Goal: Leave review/rating: Share an evaluation or opinion about a product, service, or content

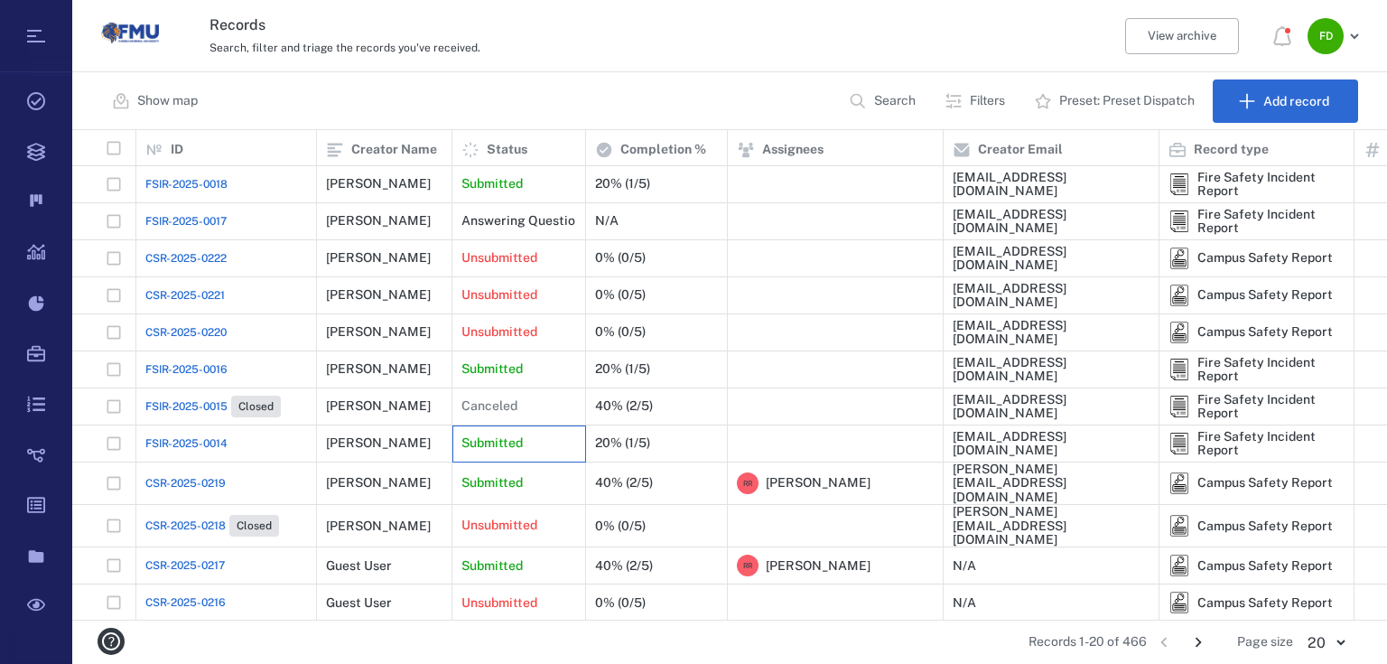
click at [457, 442] on div "Submitted" at bounding box center [519, 443] width 134 height 37
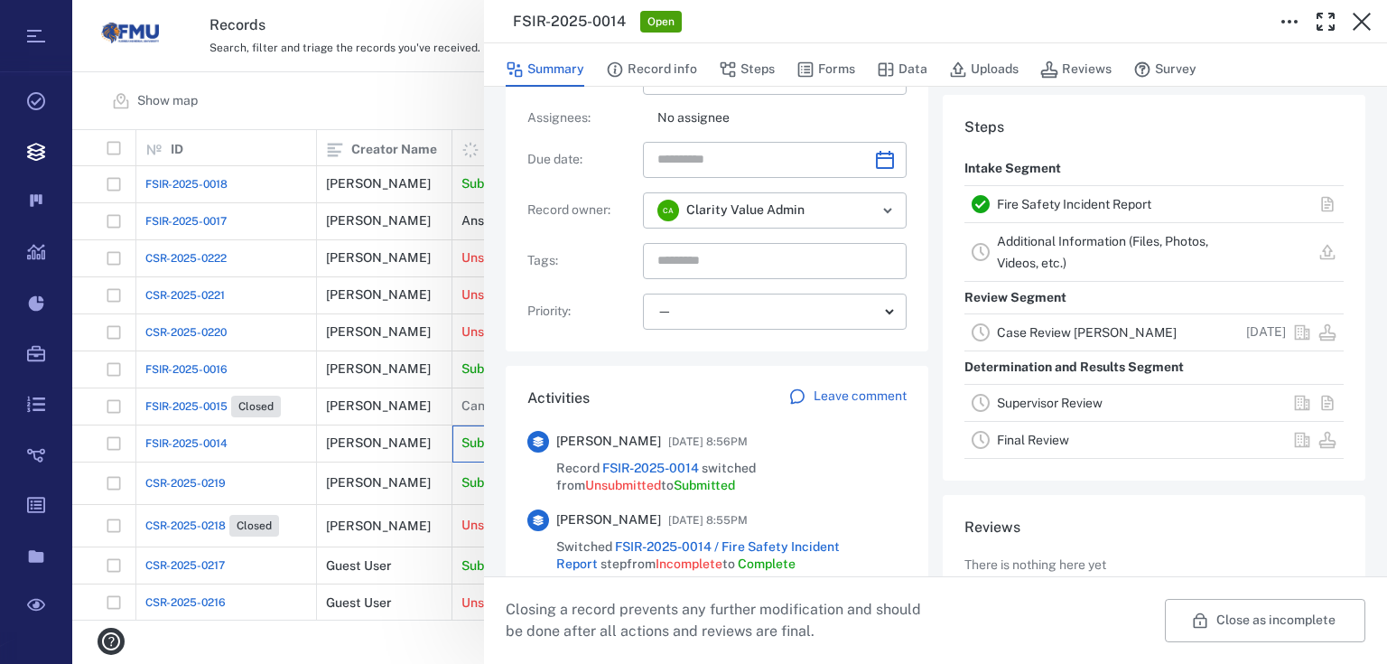
scroll to position [144, 0]
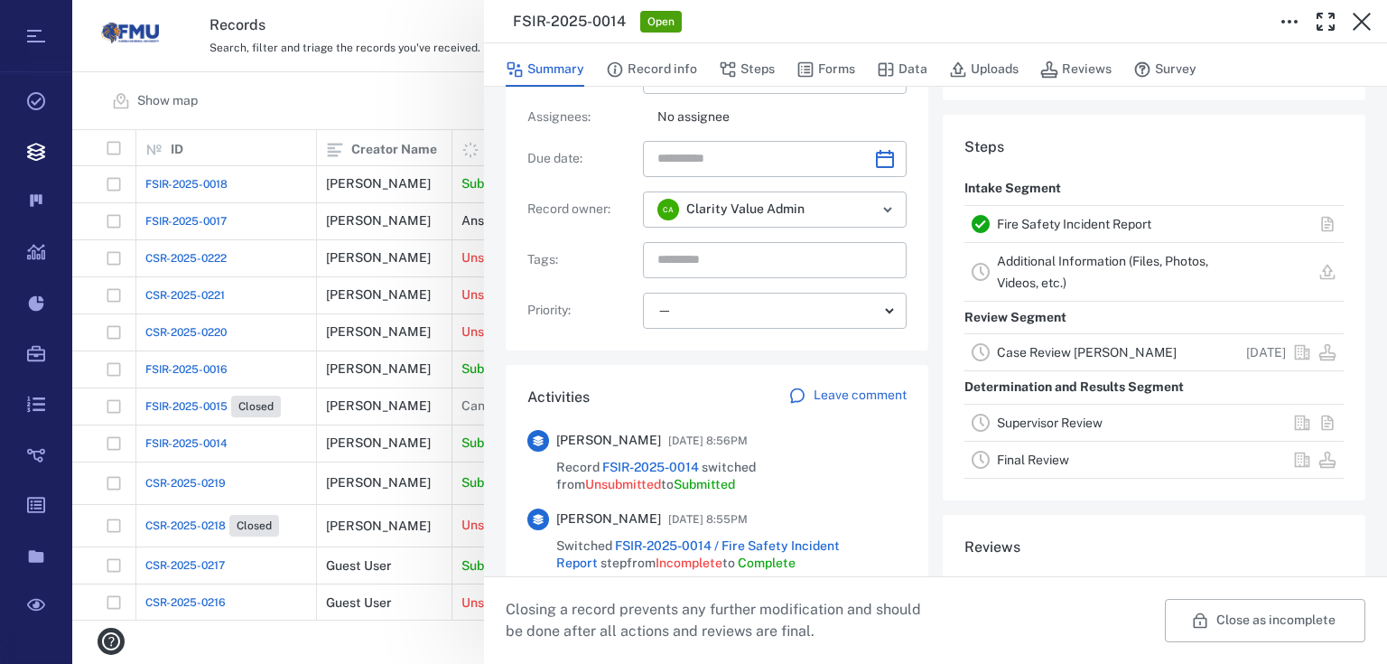
click at [1033, 356] on link "Case Review [PERSON_NAME]" at bounding box center [1087, 352] width 180 height 14
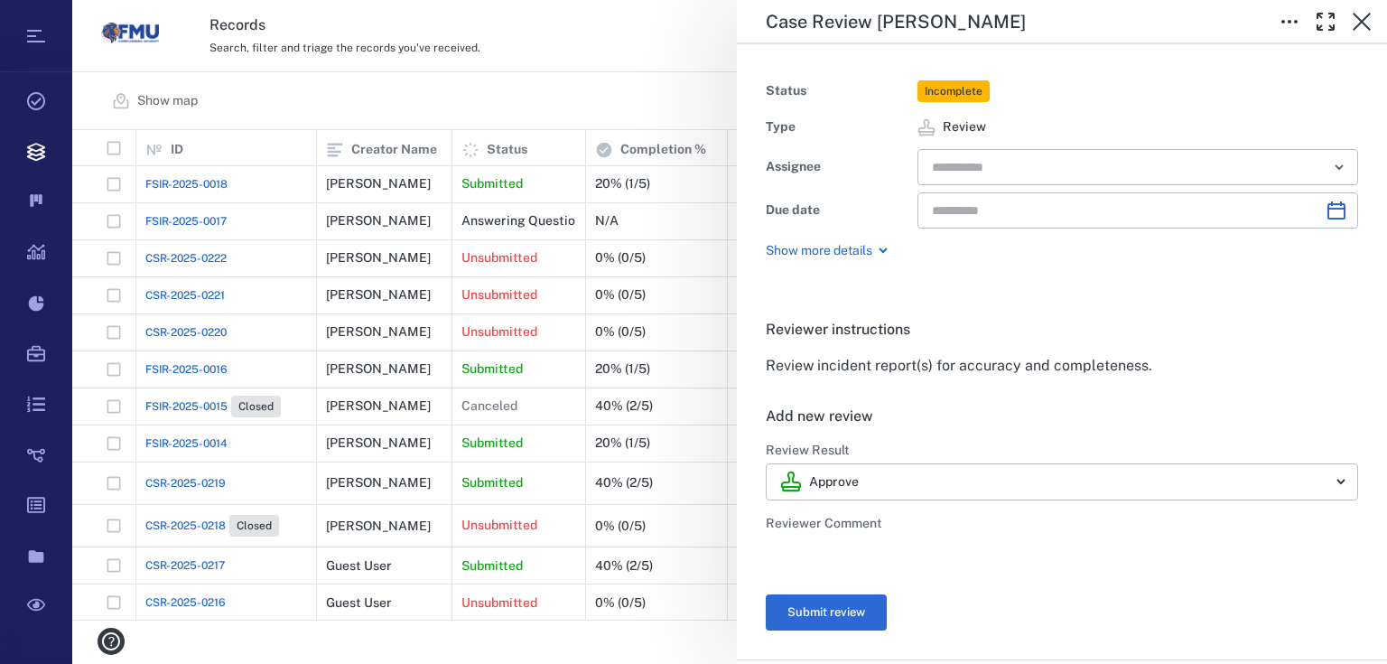
type input "**********"
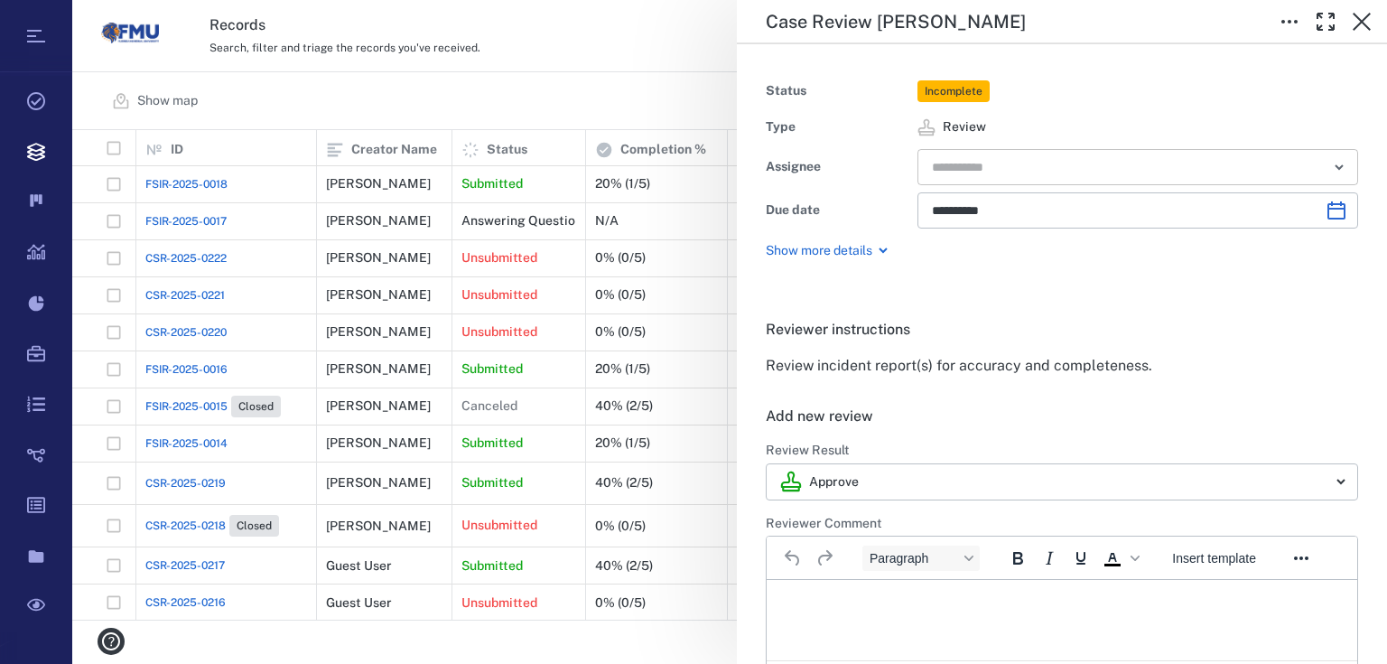
click at [1334, 169] on icon "Open" at bounding box center [1339, 167] width 22 height 22
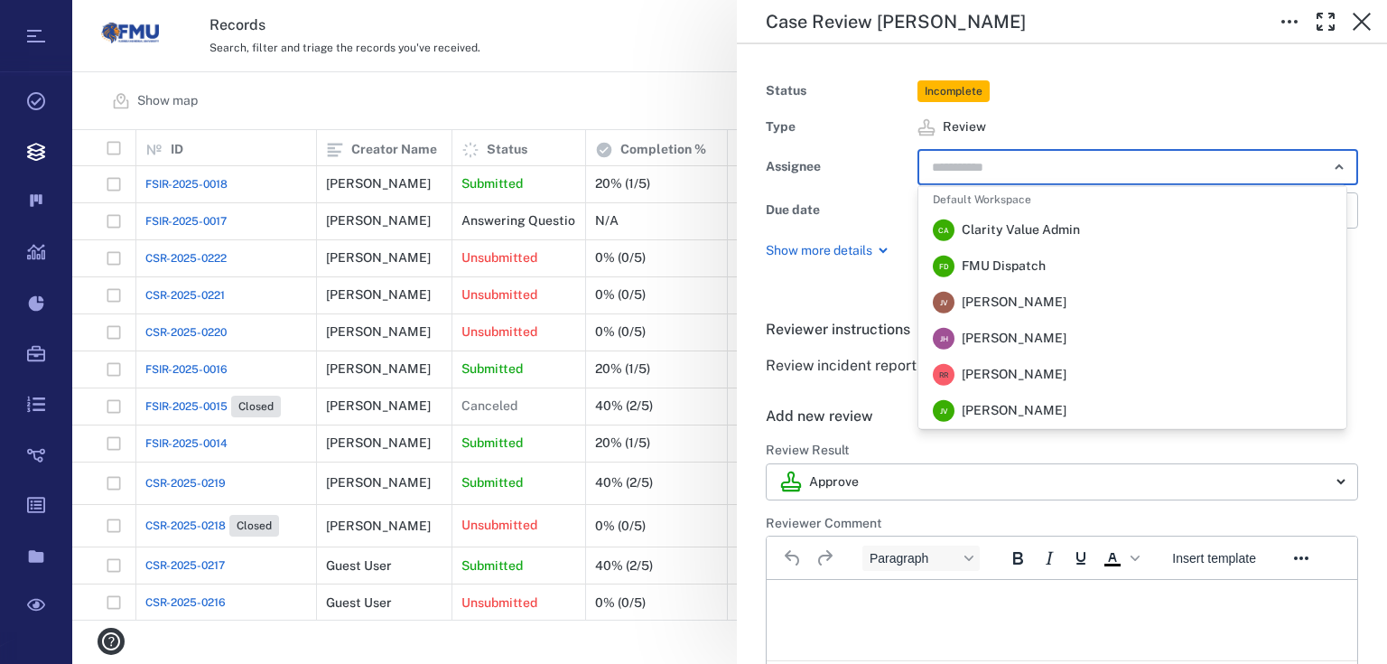
click at [1080, 276] on li "F D FMU Dispatch" at bounding box center [1132, 266] width 428 height 36
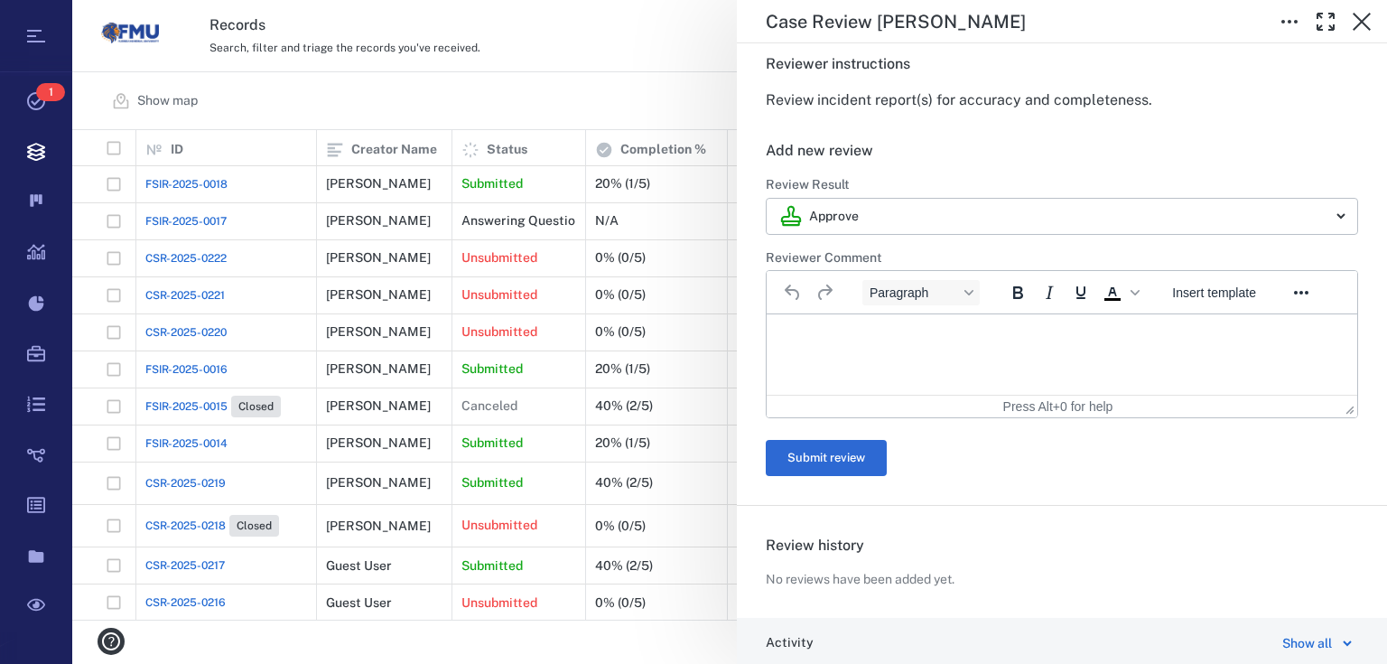
scroll to position [289, 0]
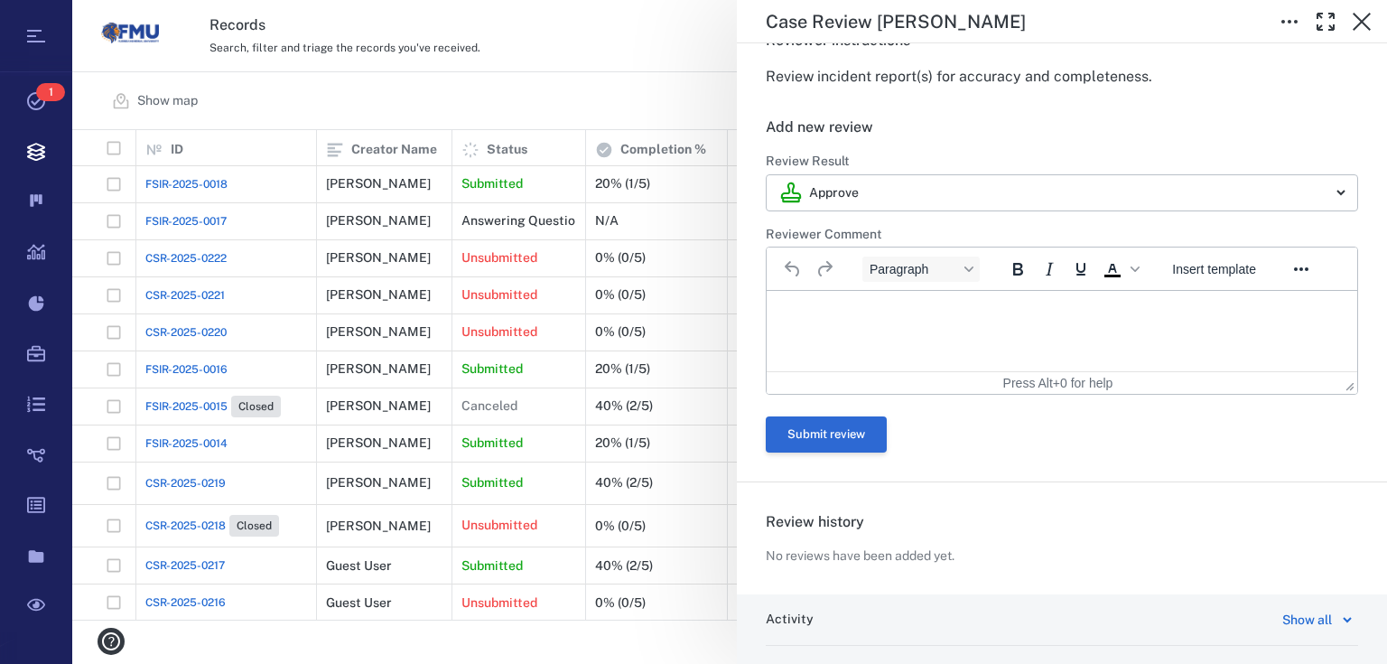
click at [859, 428] on button "Submit review" at bounding box center [826, 434] width 121 height 36
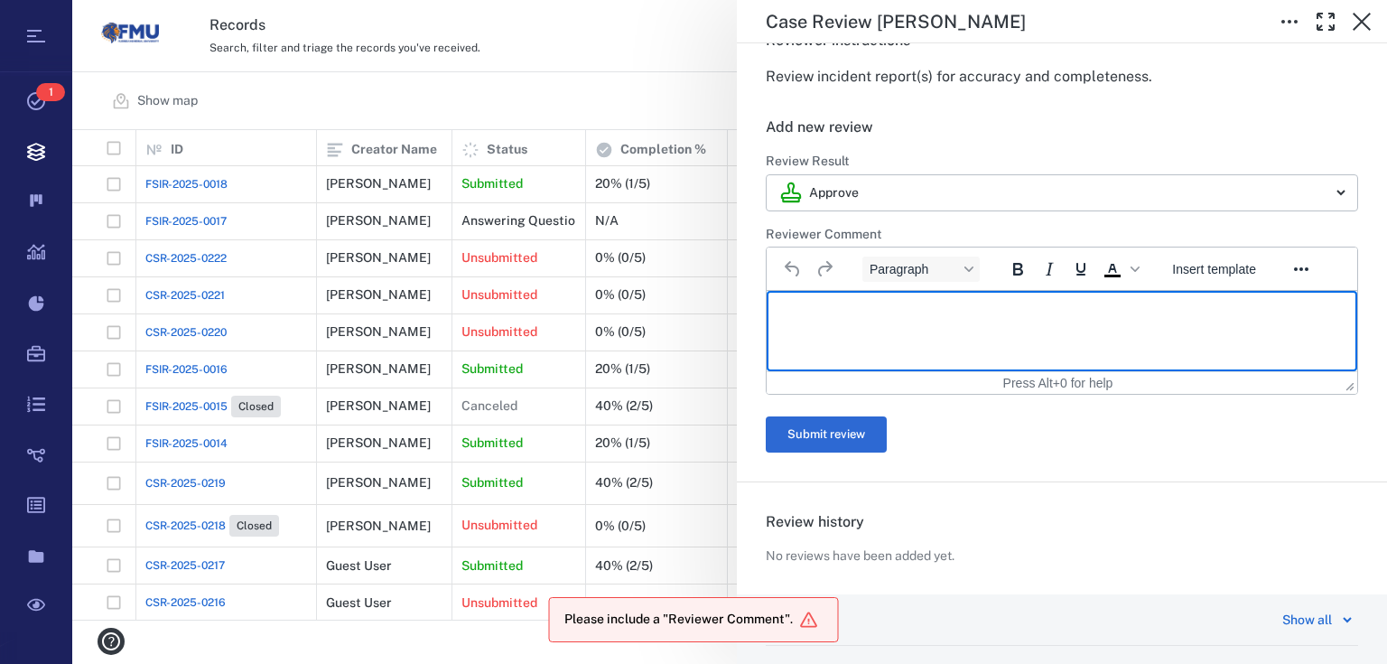
click at [898, 321] on p "Rich Text Area. Press ALT-0 for help." at bounding box center [1062, 313] width 560 height 16
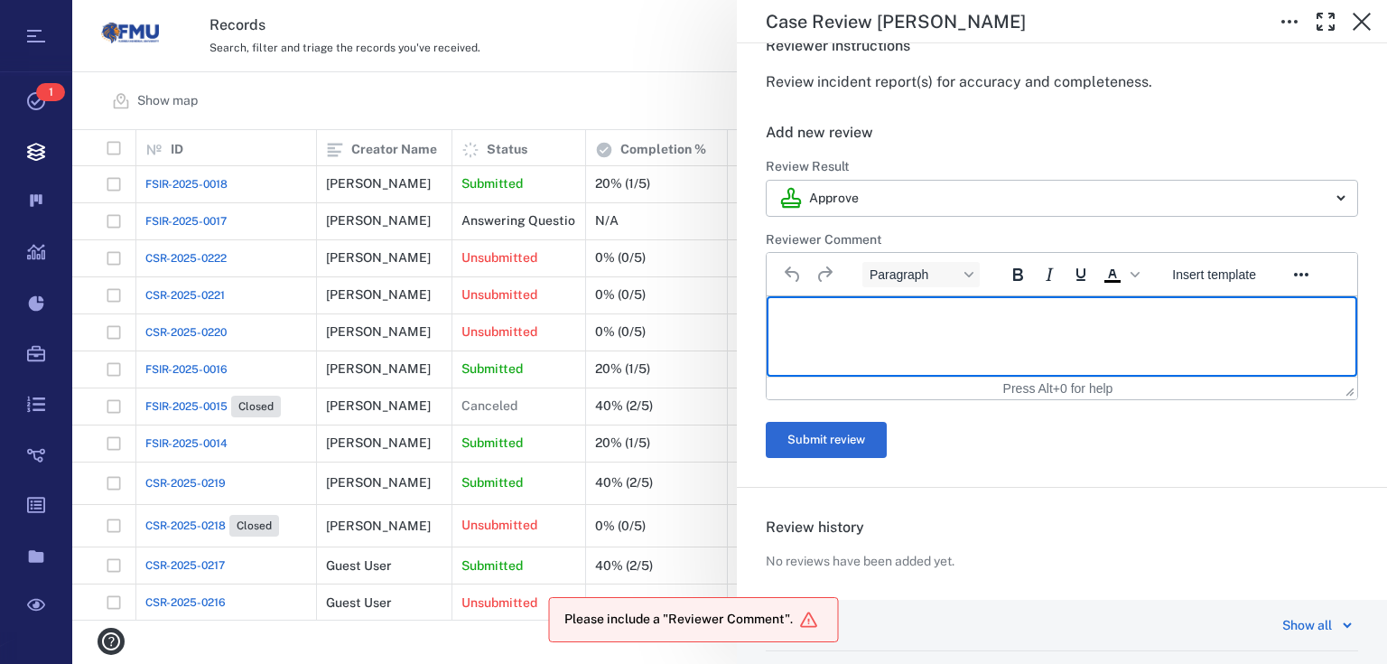
scroll to position [266, 0]
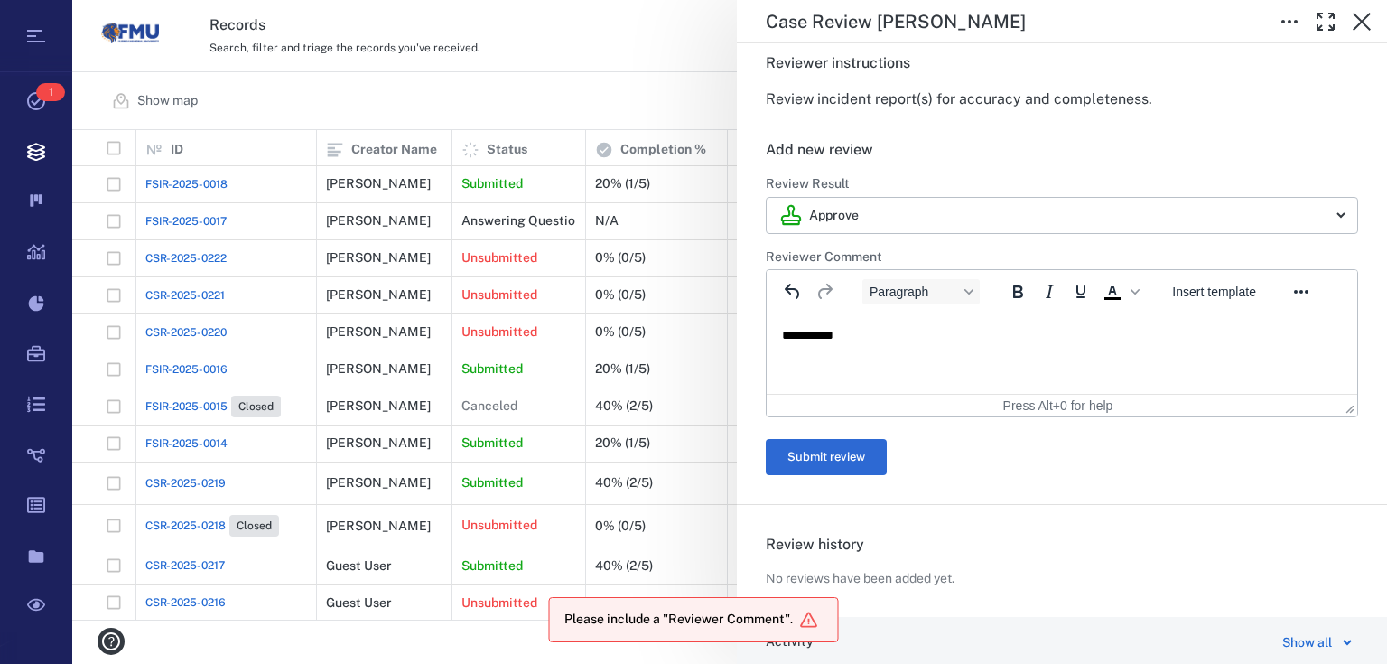
click at [848, 435] on form "******** Review Result Approve ******** ​ Reviewer Comment Paragraph To open th…" at bounding box center [1062, 325] width 592 height 300
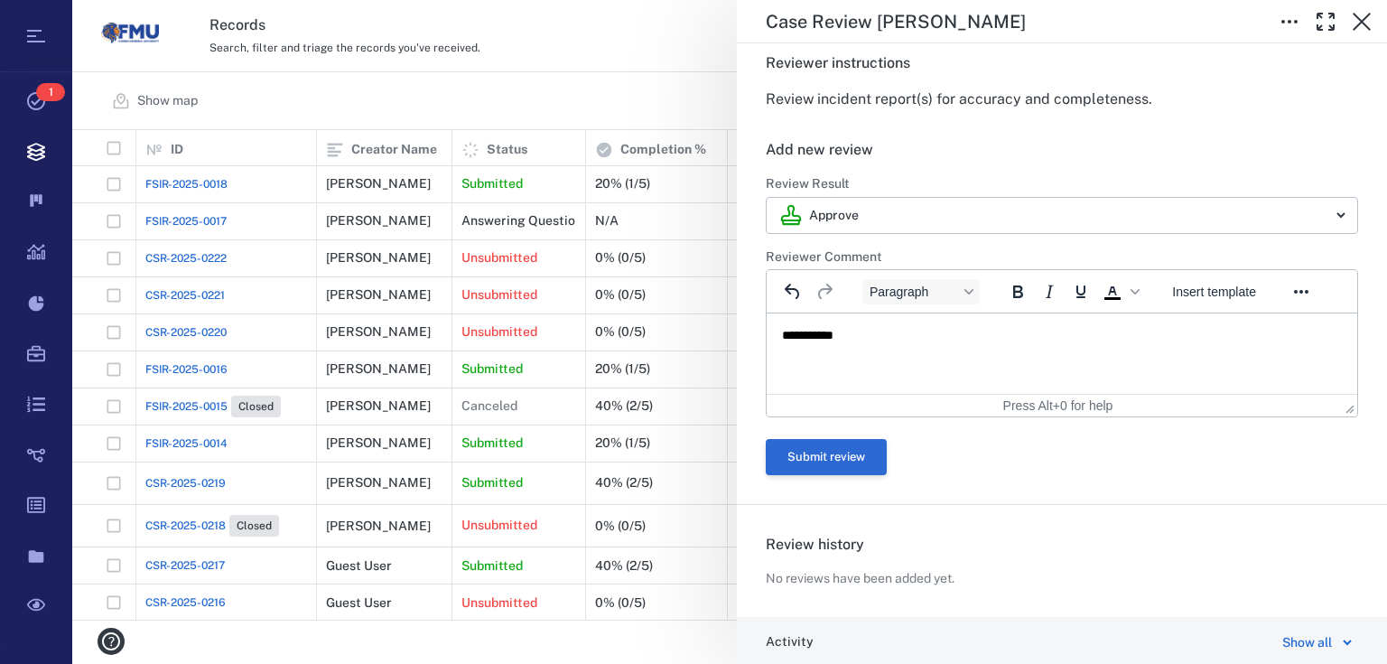
click at [795, 452] on button "Submit review" at bounding box center [826, 457] width 121 height 36
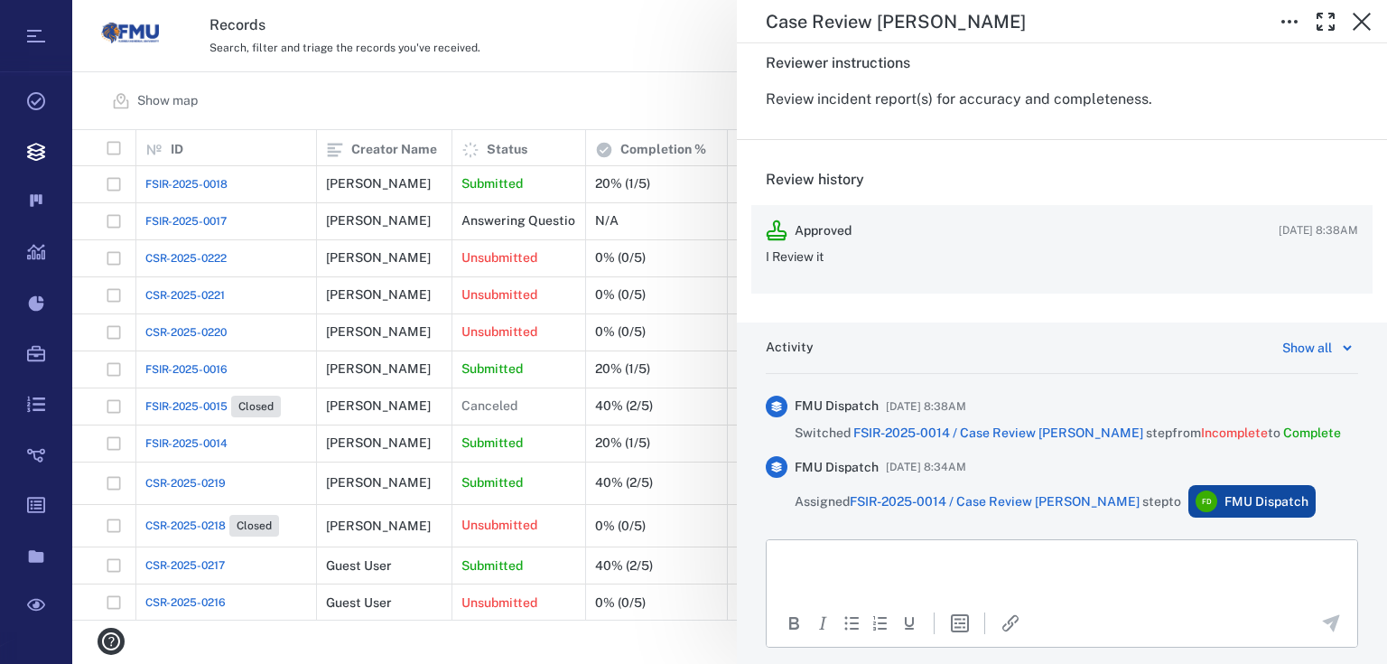
click at [819, 263] on p "I Review it" at bounding box center [1062, 257] width 592 height 18
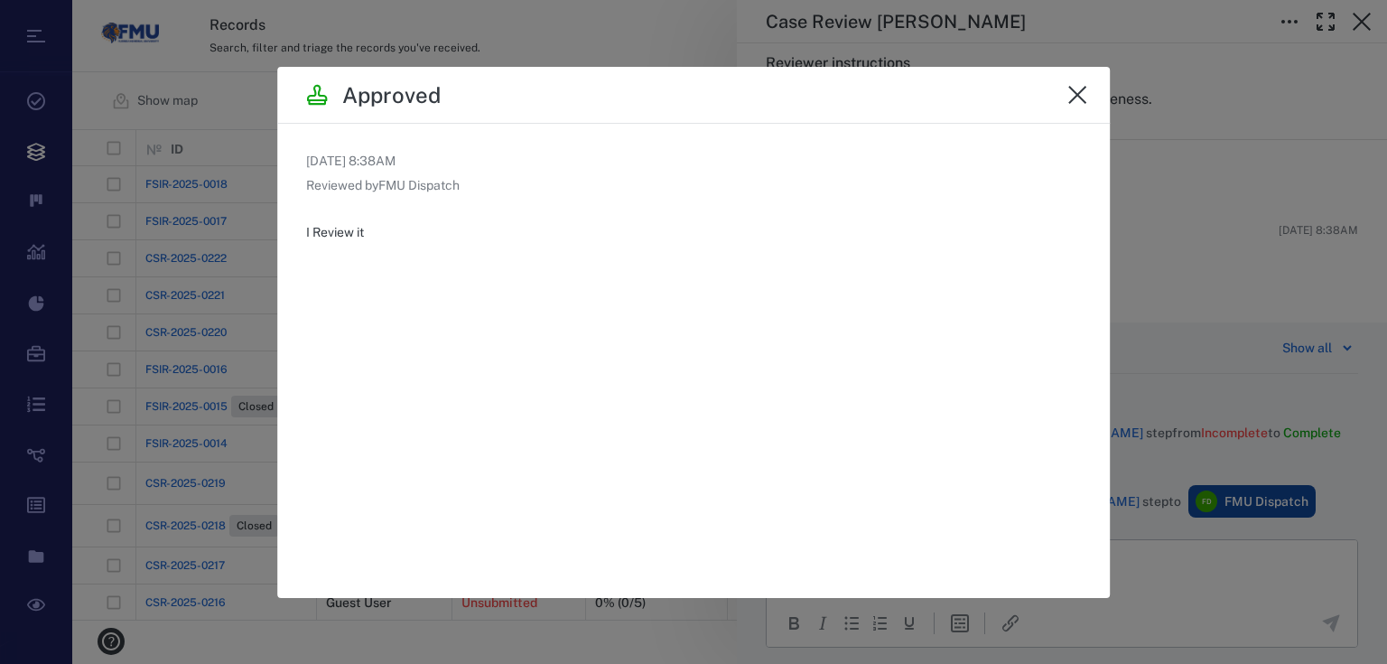
click at [1071, 98] on icon "close" at bounding box center [1077, 95] width 22 height 22
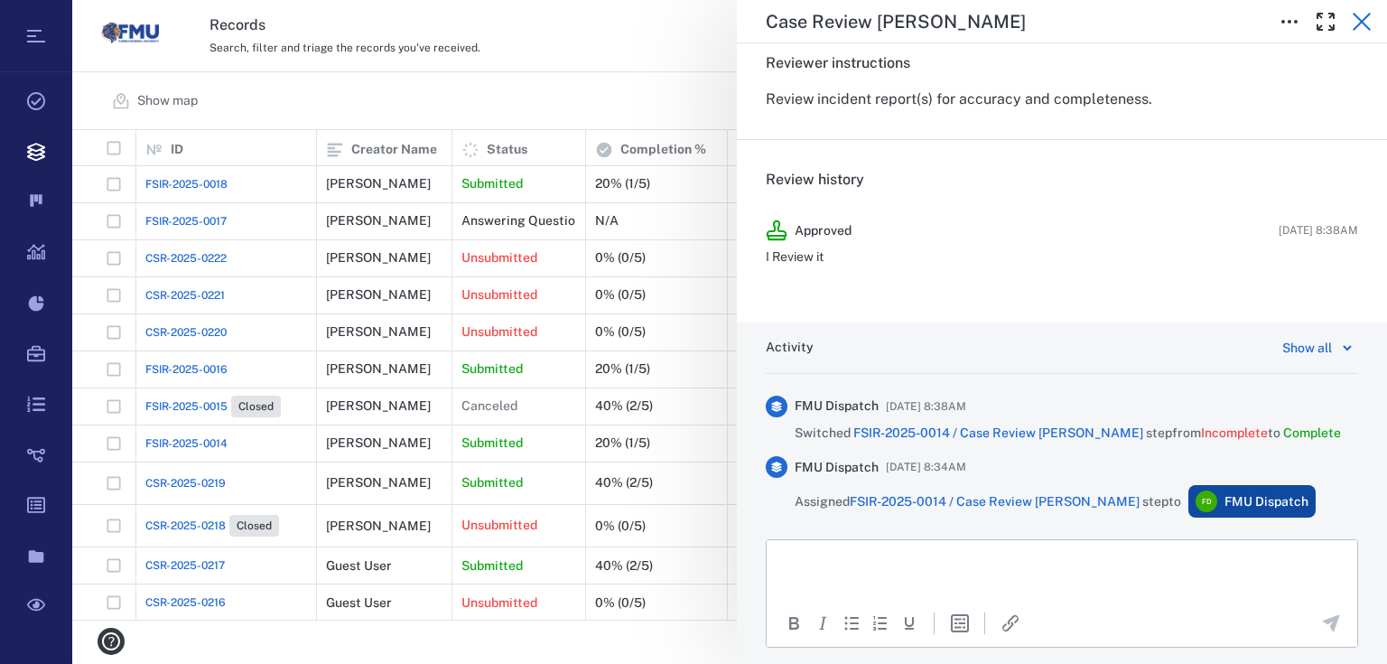
click at [1362, 25] on icon "button" at bounding box center [1362, 22] width 22 height 22
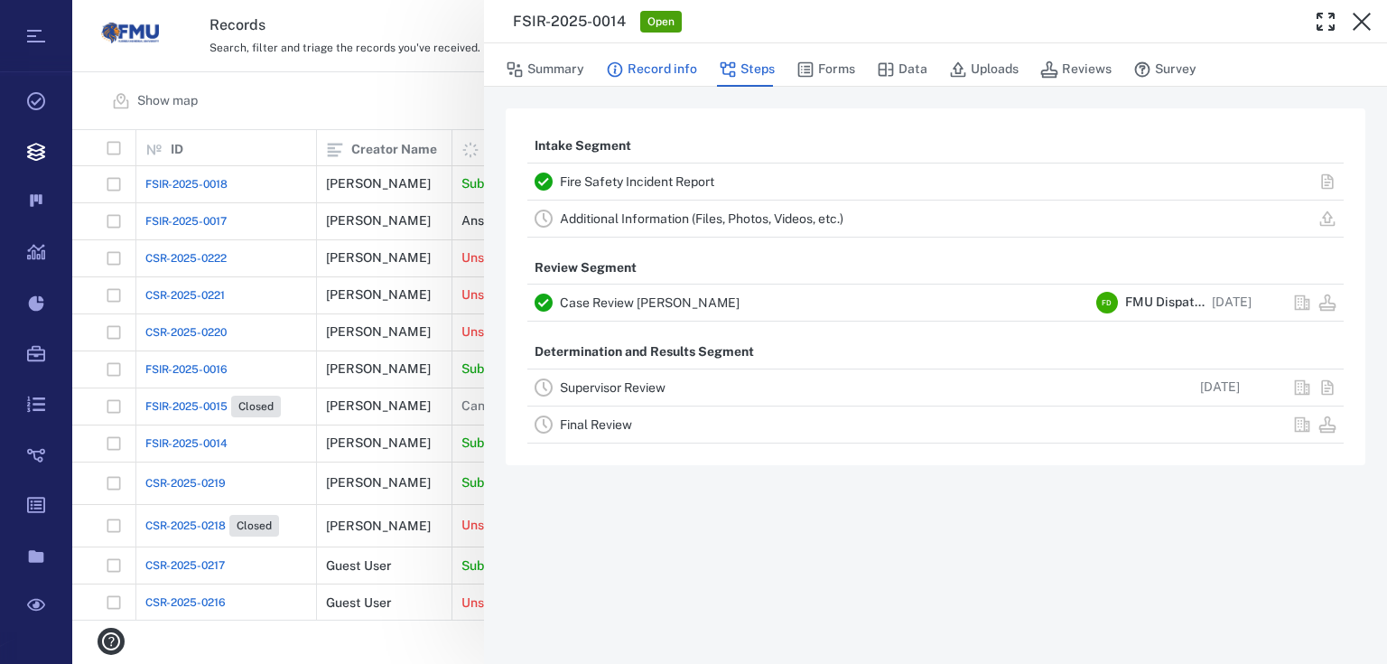
click at [650, 70] on button "Record info" at bounding box center [651, 69] width 91 height 34
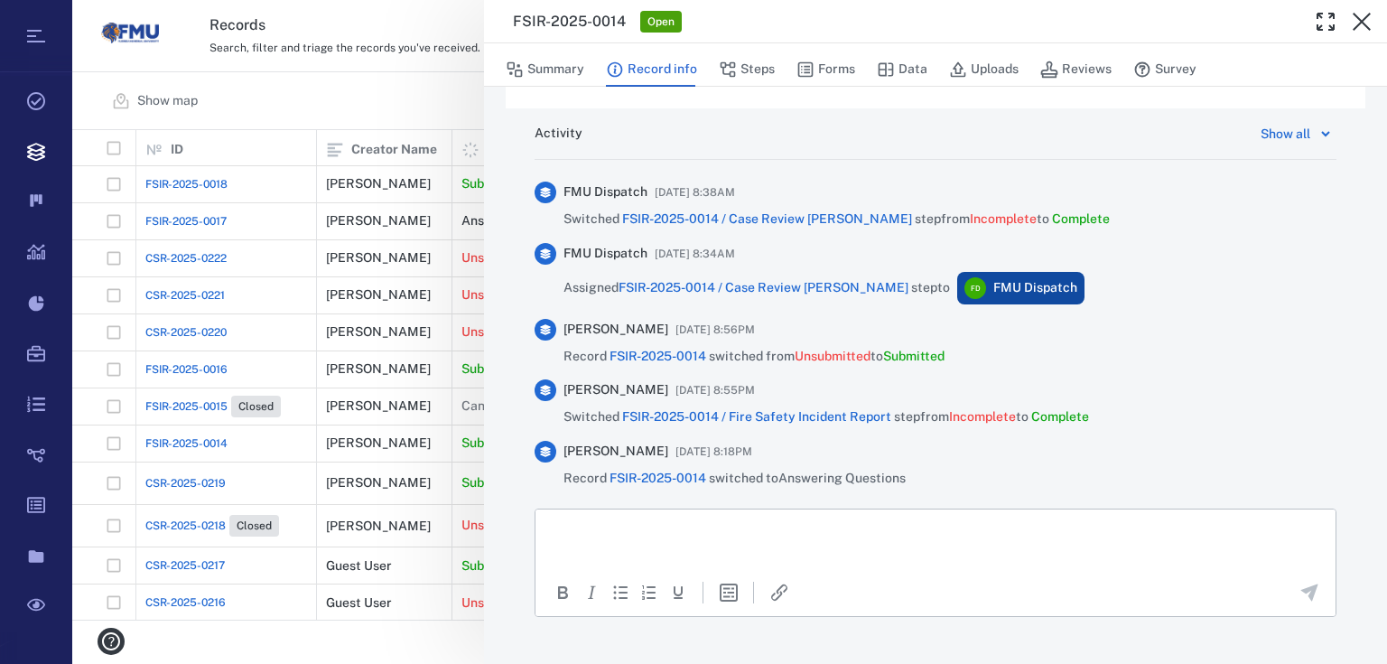
scroll to position [997, 0]
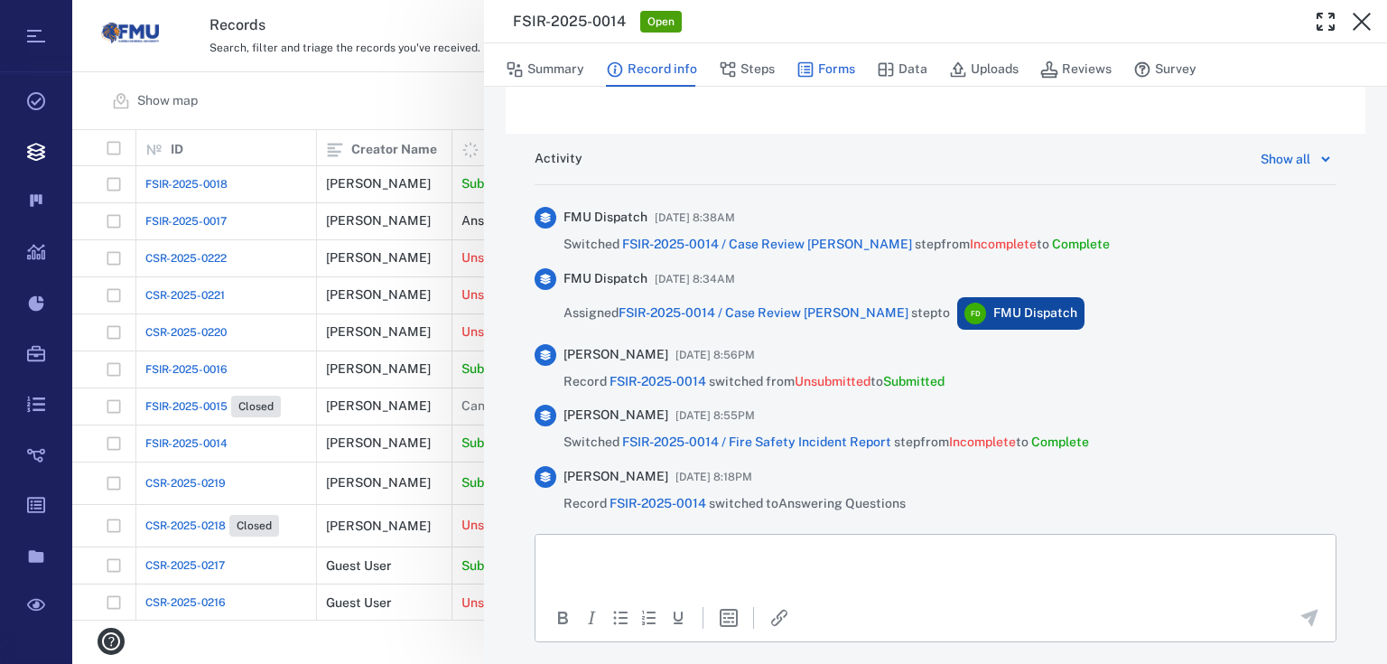
click at [814, 65] on button "Forms" at bounding box center [825, 69] width 59 height 34
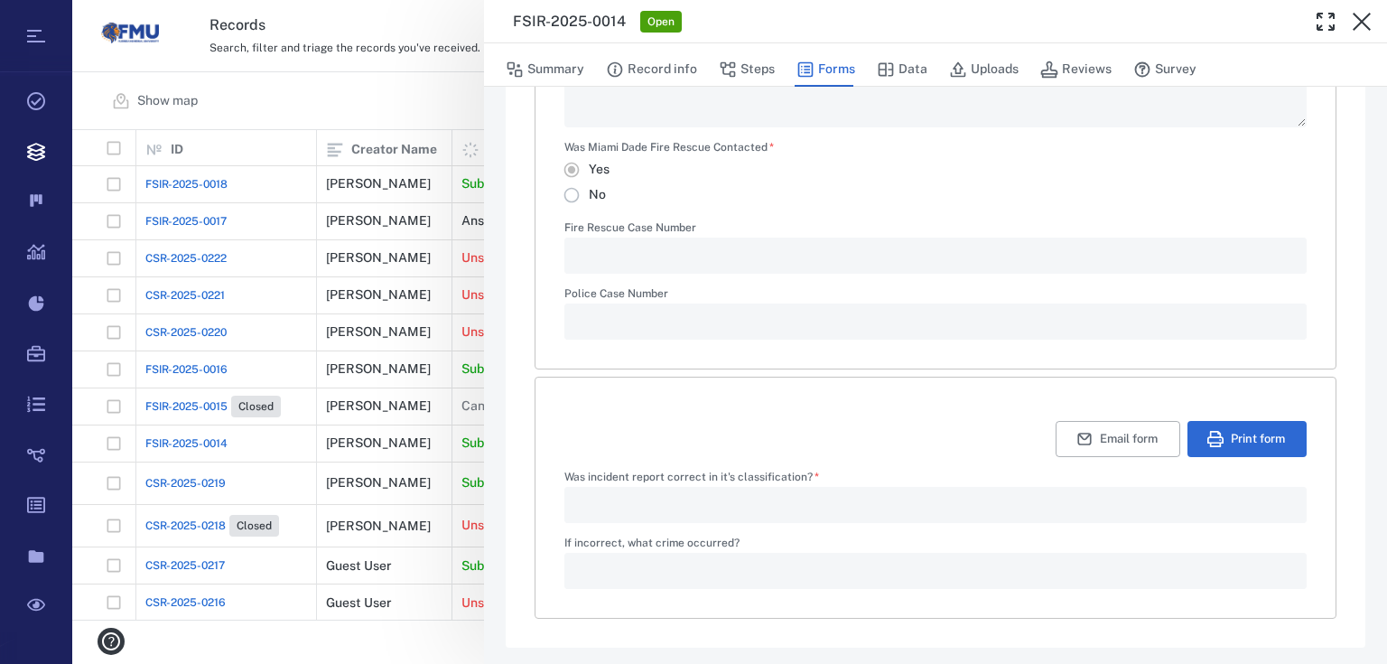
type textarea "*"
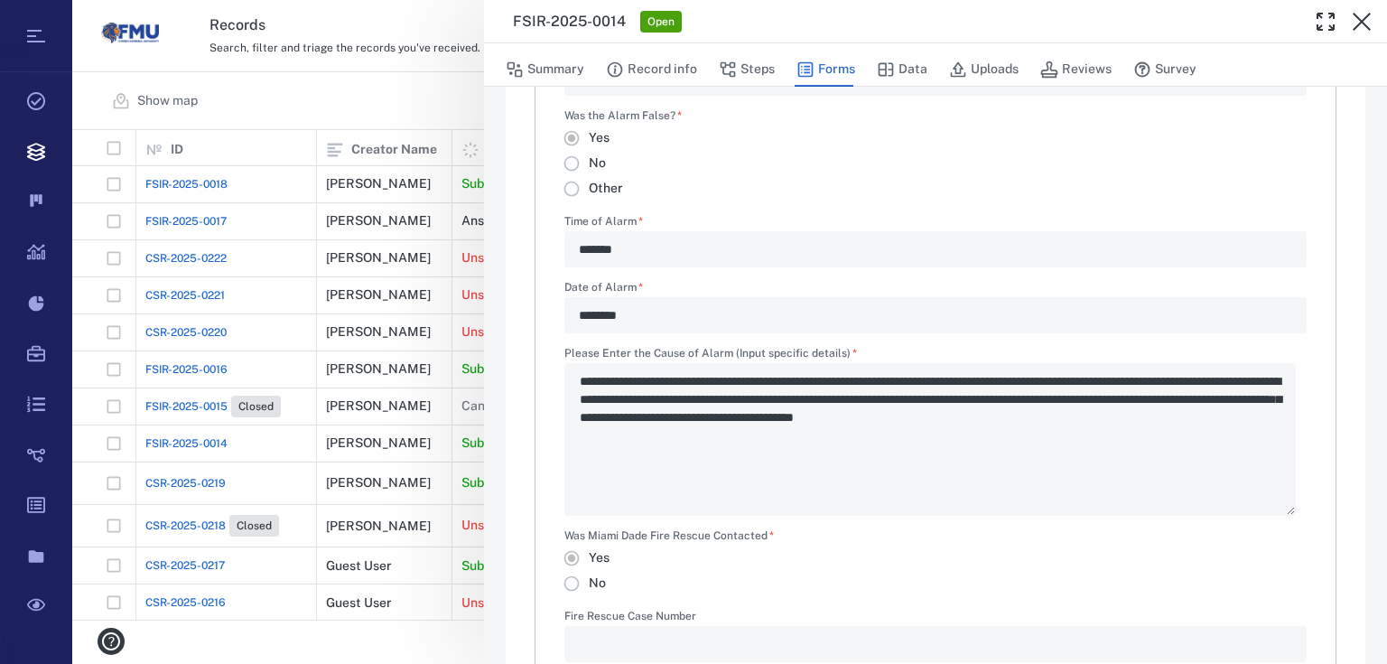
scroll to position [567, 0]
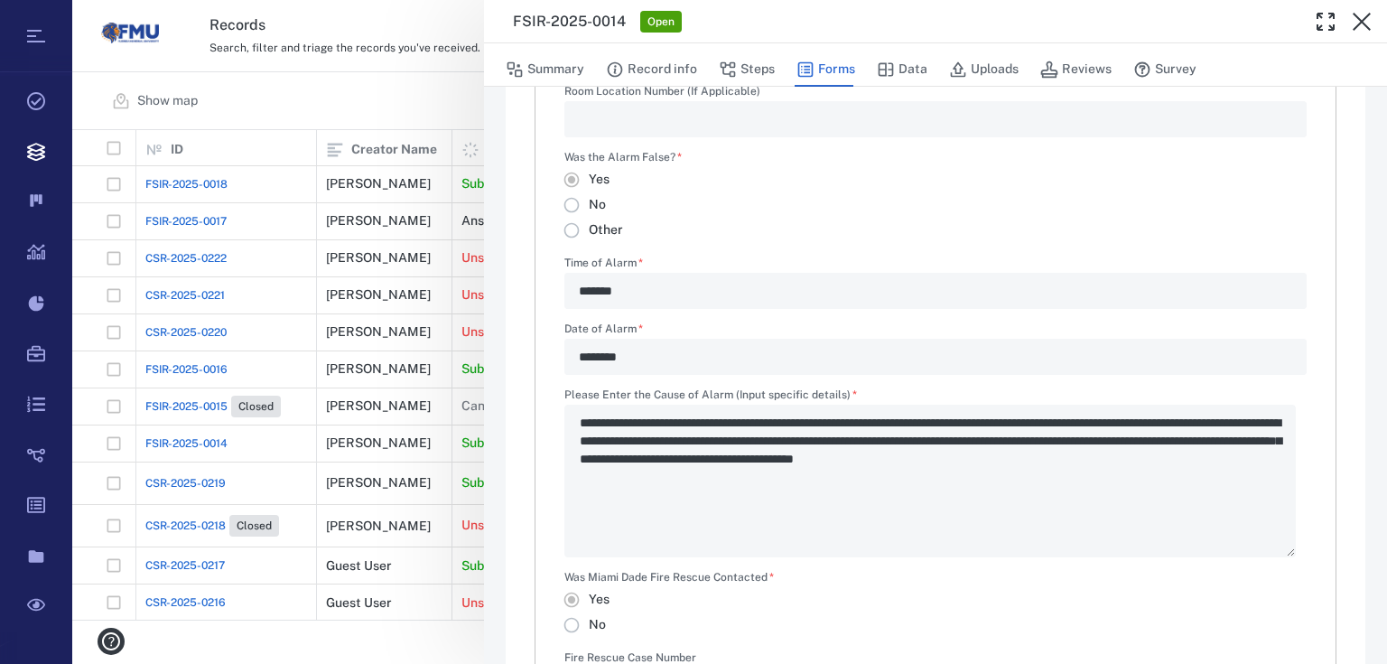
drag, startPoint x: 1354, startPoint y: 14, endPoint x: 1324, endPoint y: 22, distance: 31.5
click at [1353, 14] on icon "button" at bounding box center [1362, 22] width 22 height 22
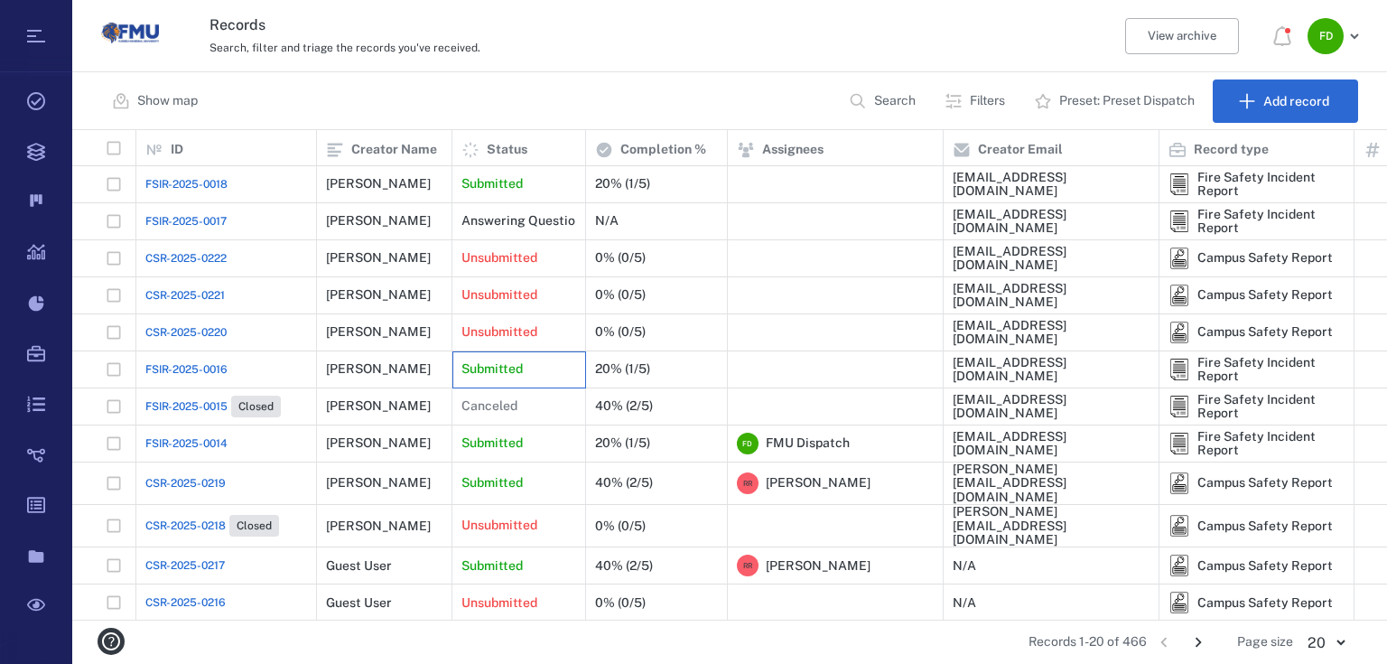
click at [498, 368] on p "Submitted" at bounding box center [491, 369] width 61 height 18
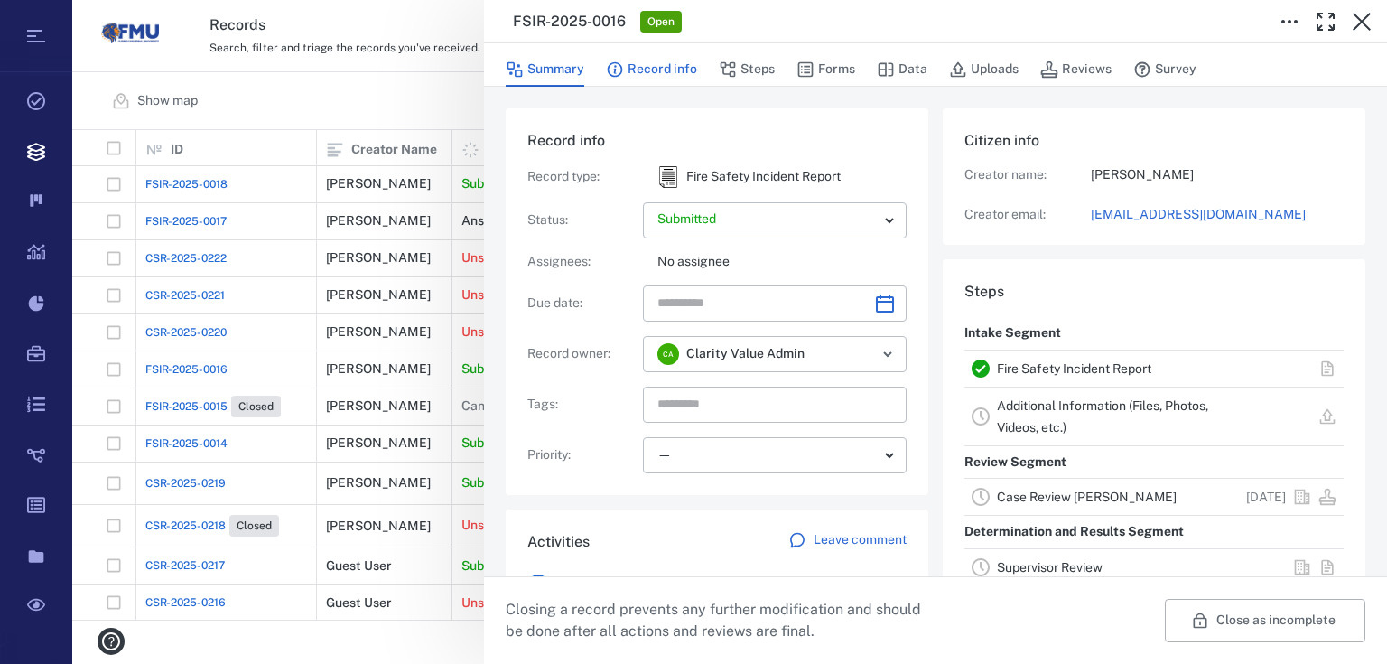
click at [674, 70] on button "Record info" at bounding box center [651, 69] width 91 height 34
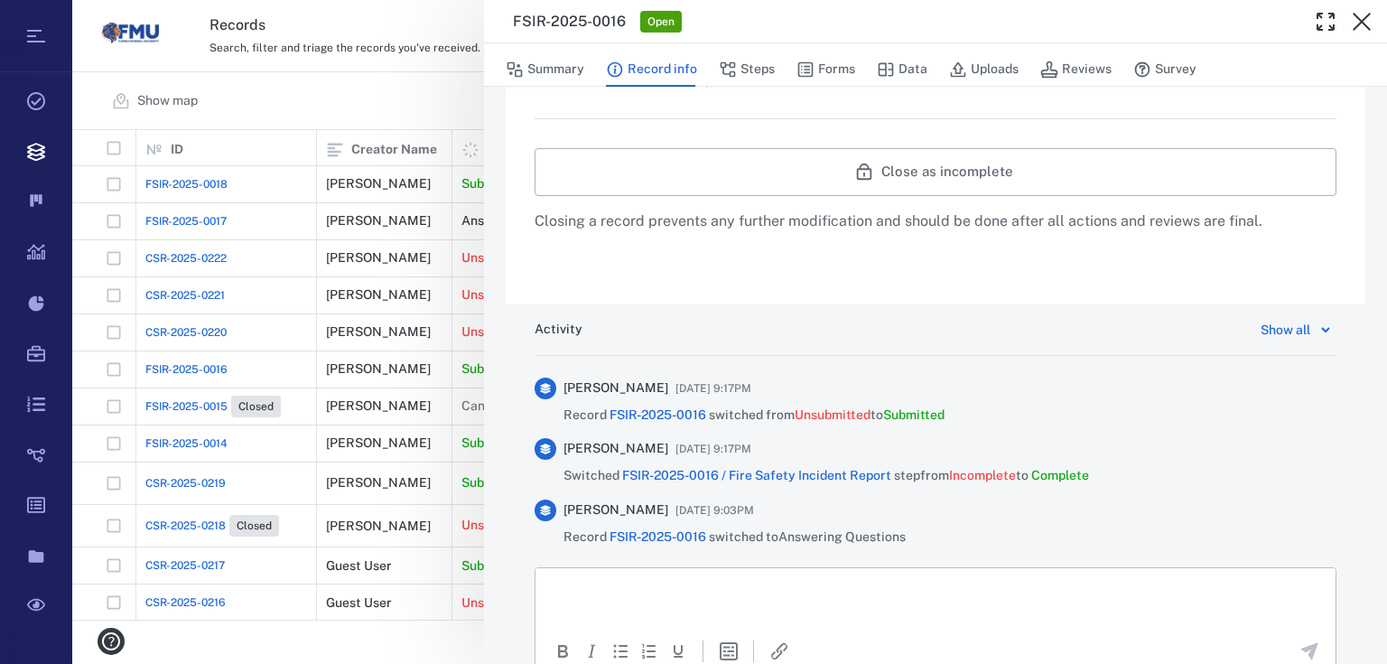
scroll to position [914, 0]
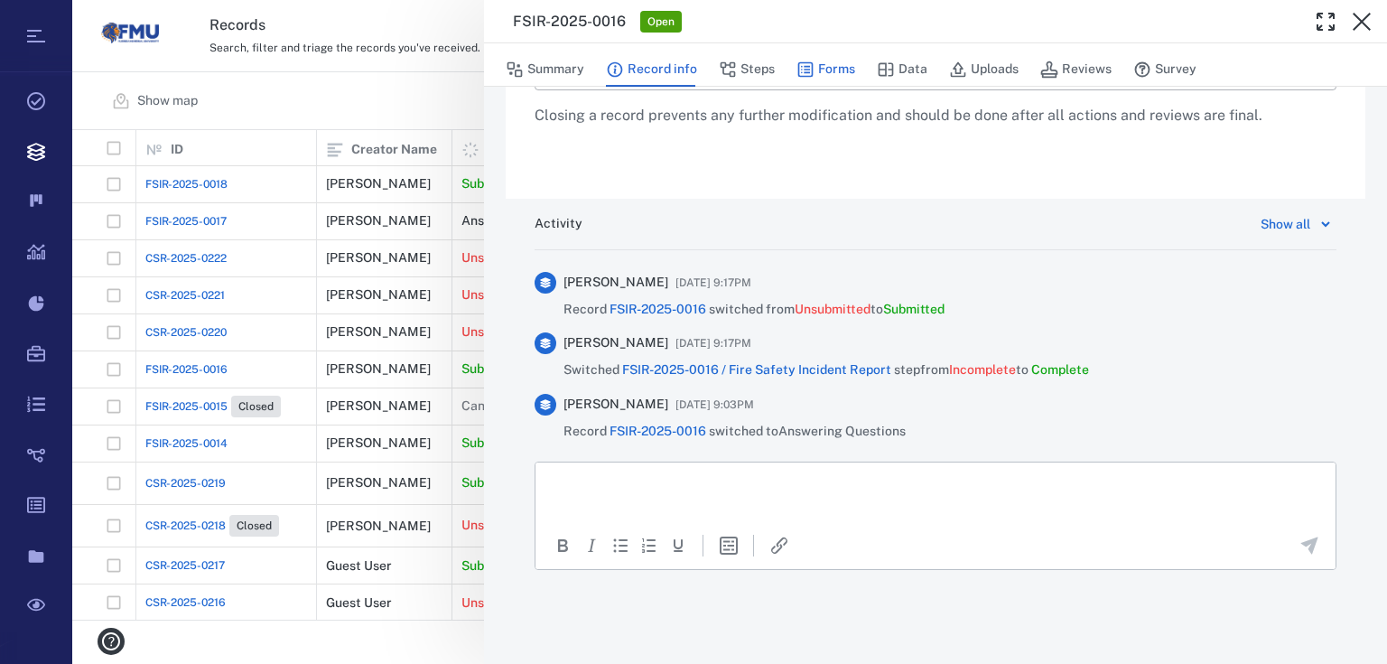
click at [820, 71] on button "Forms" at bounding box center [825, 69] width 59 height 34
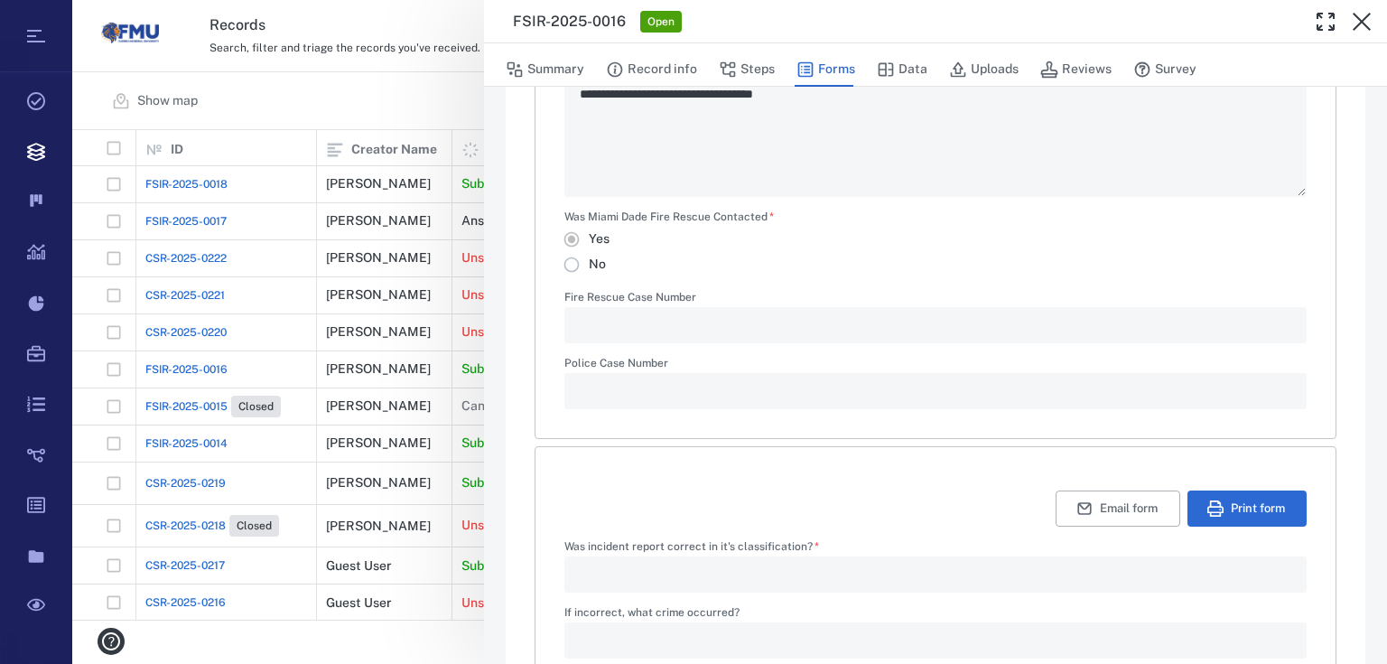
type textarea "*"
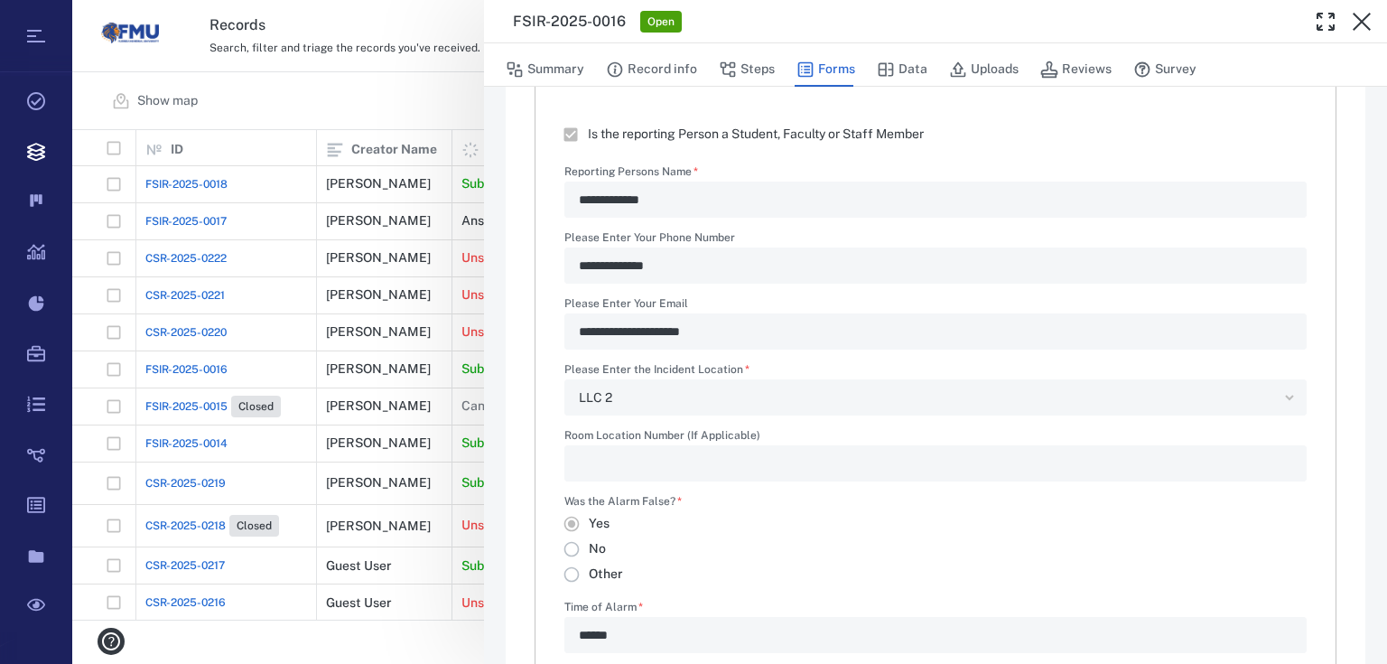
scroll to position [193, 0]
